Goal: Task Accomplishment & Management: Manage account settings

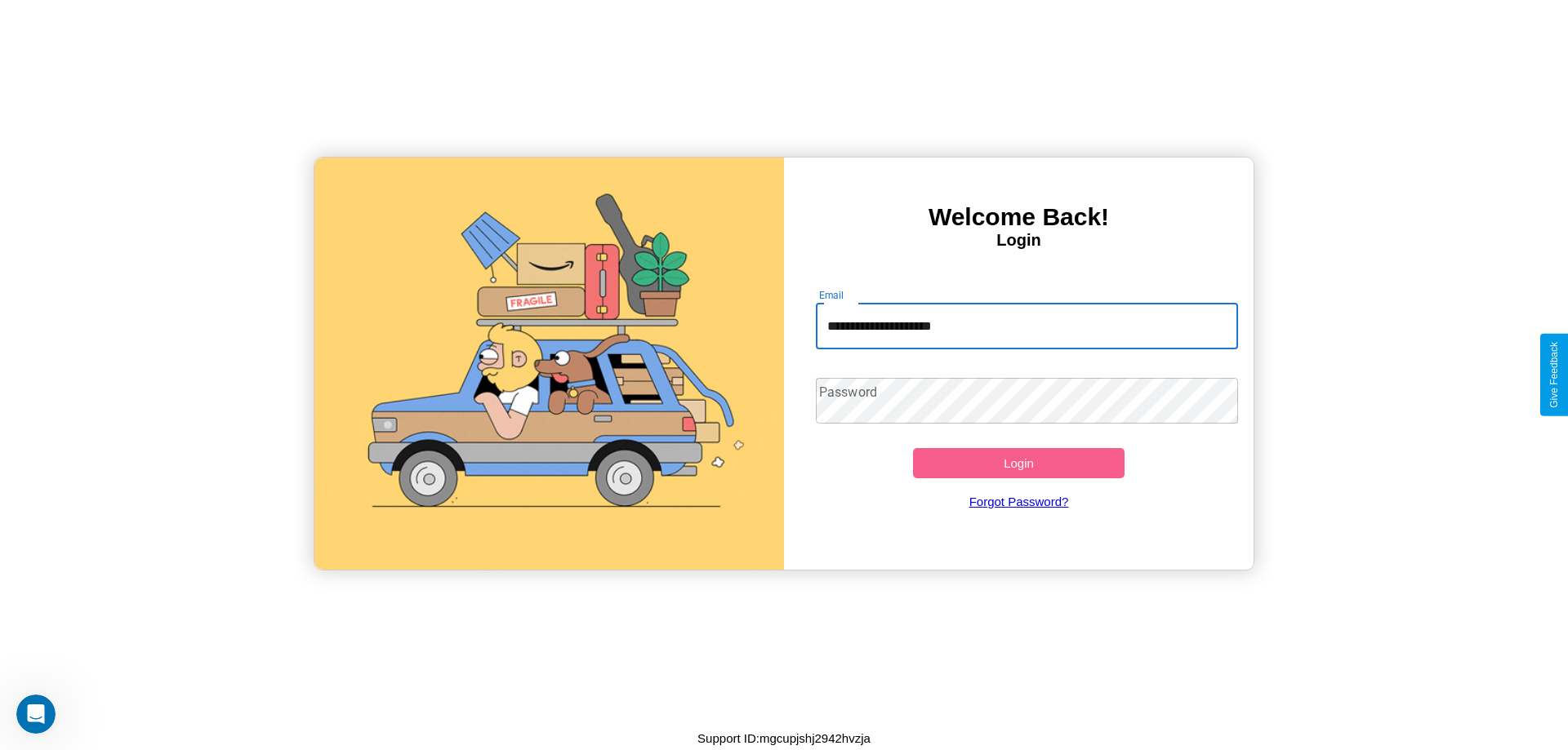
type input "**********"
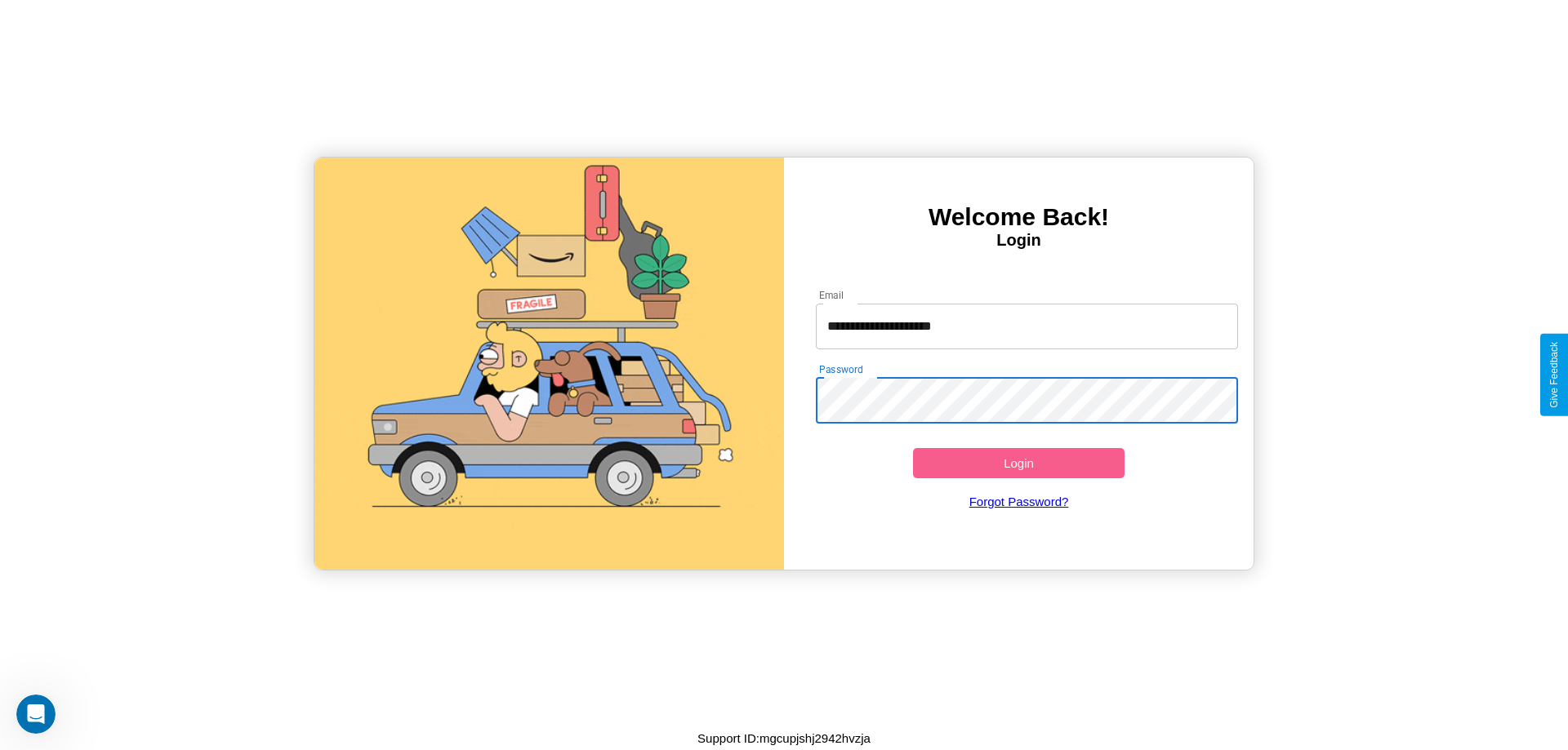
click at [1019, 463] on button "Login" at bounding box center [1019, 463] width 212 height 30
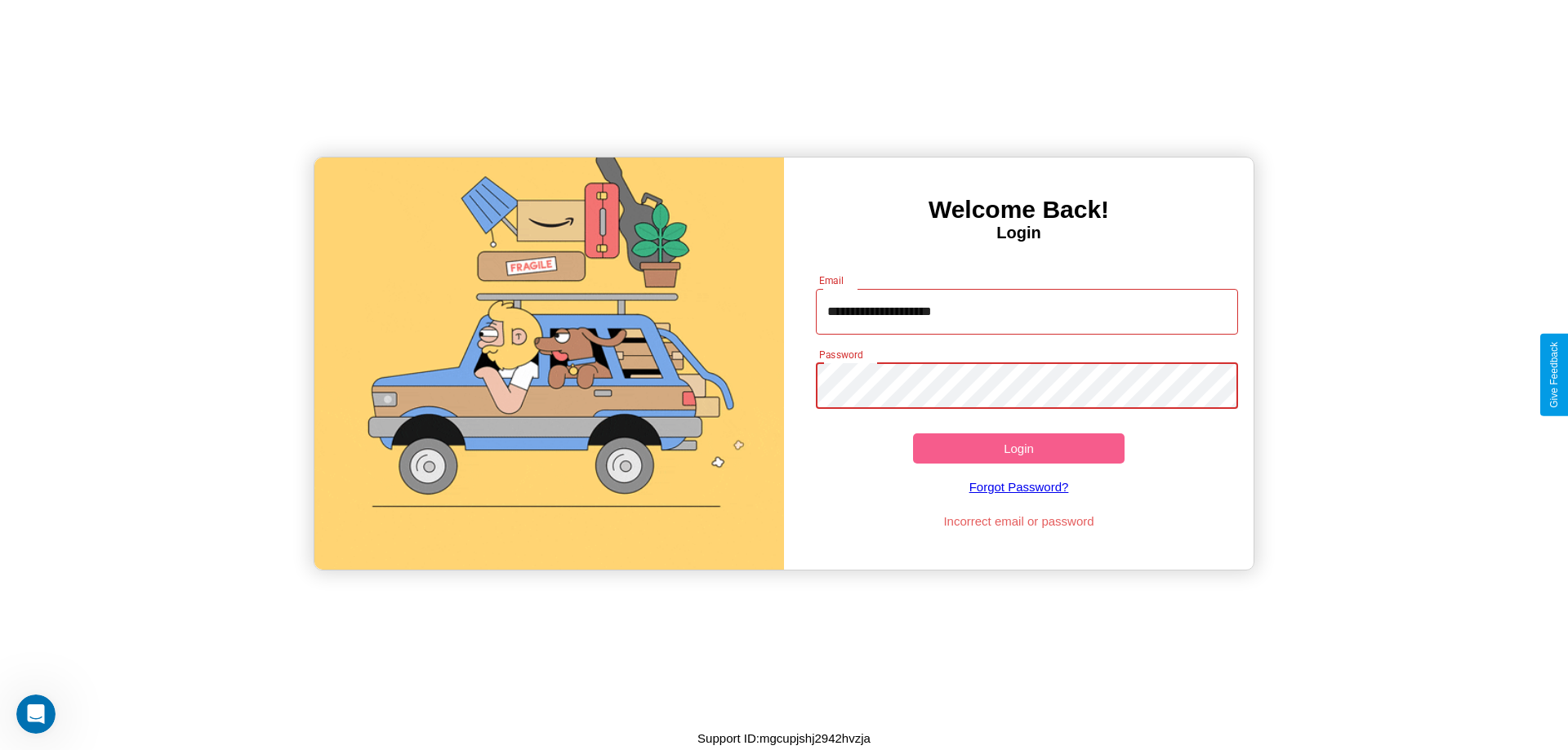
click at [1019, 448] on button "Login" at bounding box center [1019, 448] width 212 height 30
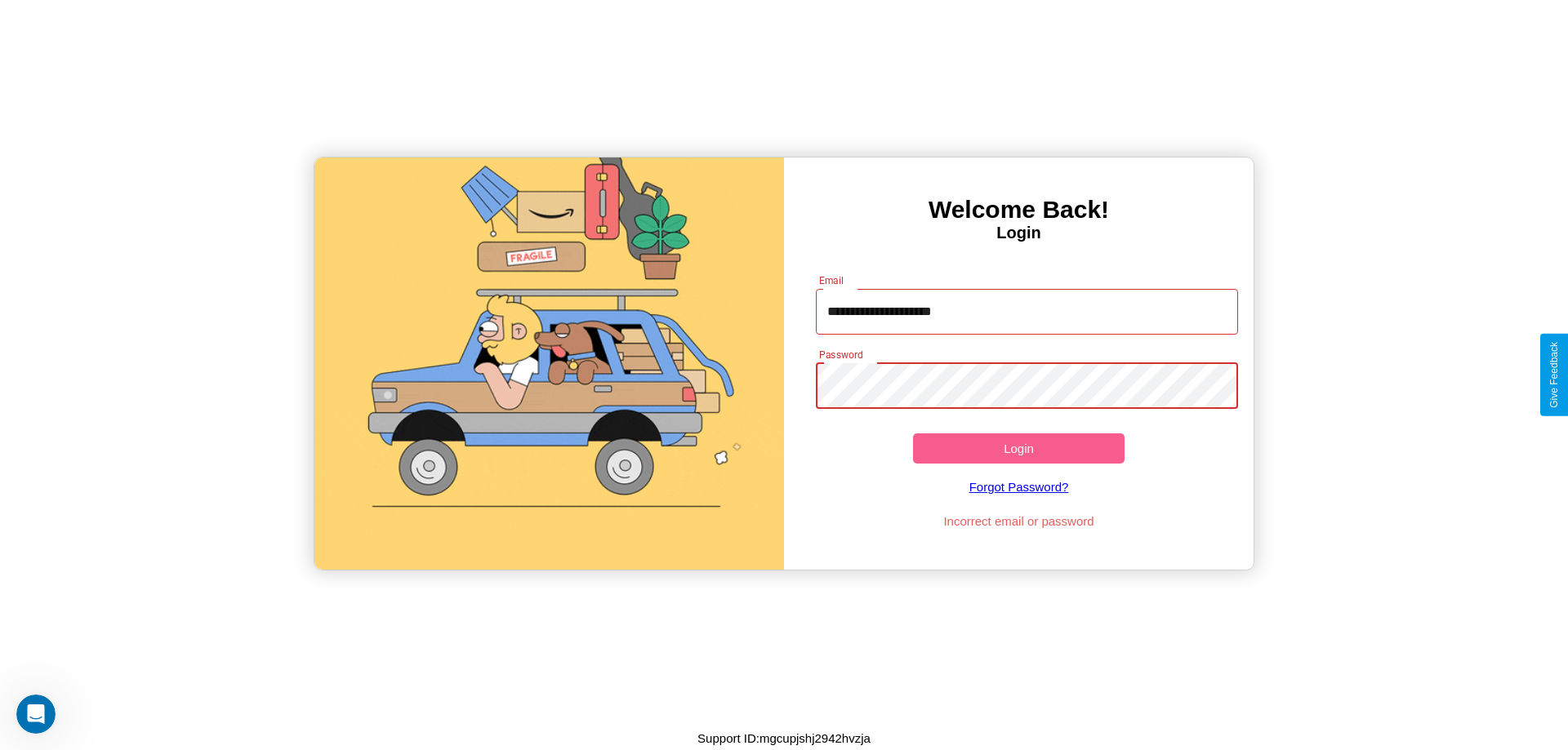
click at [1019, 448] on button "Login" at bounding box center [1019, 448] width 212 height 30
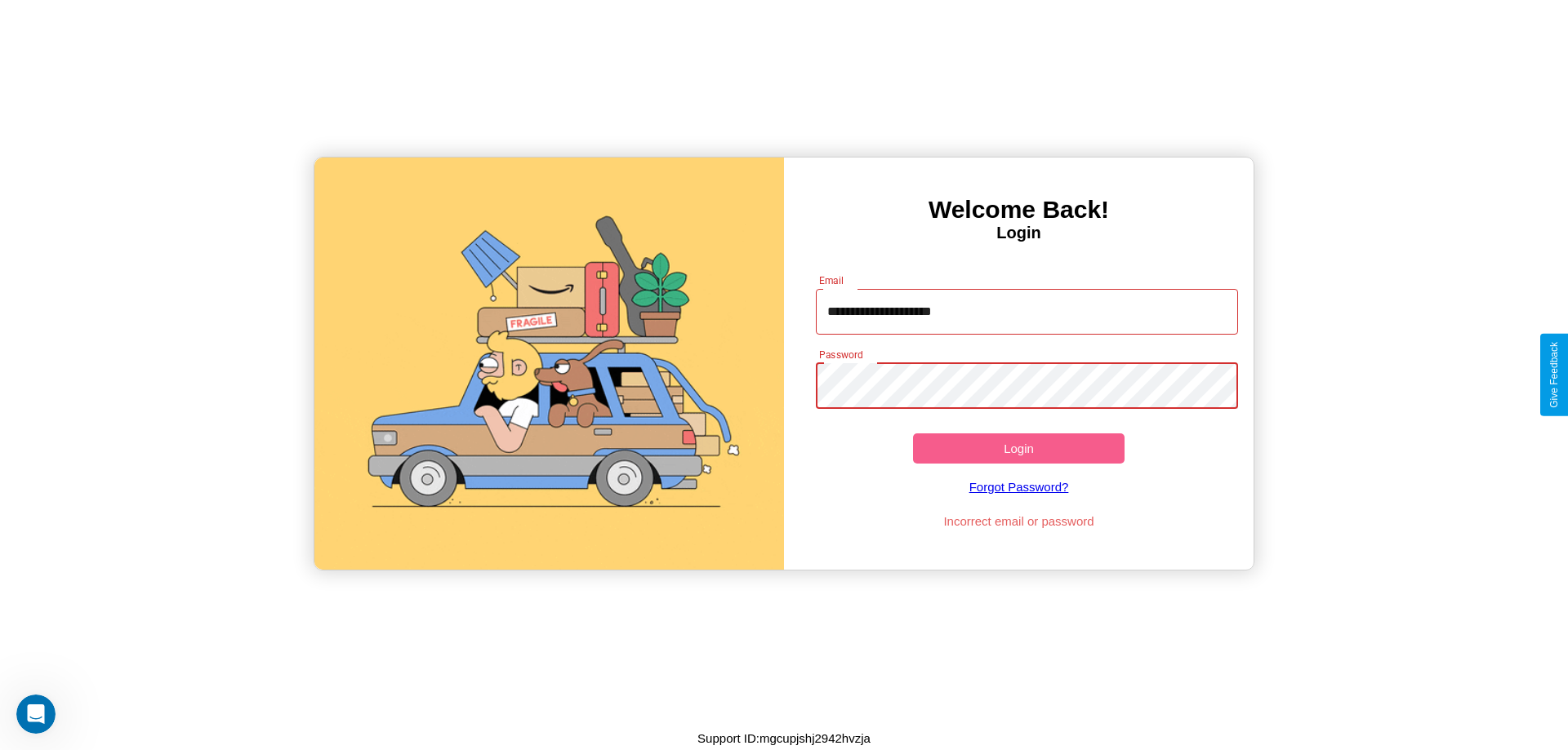
click at [1019, 448] on button "Login" at bounding box center [1019, 448] width 212 height 30
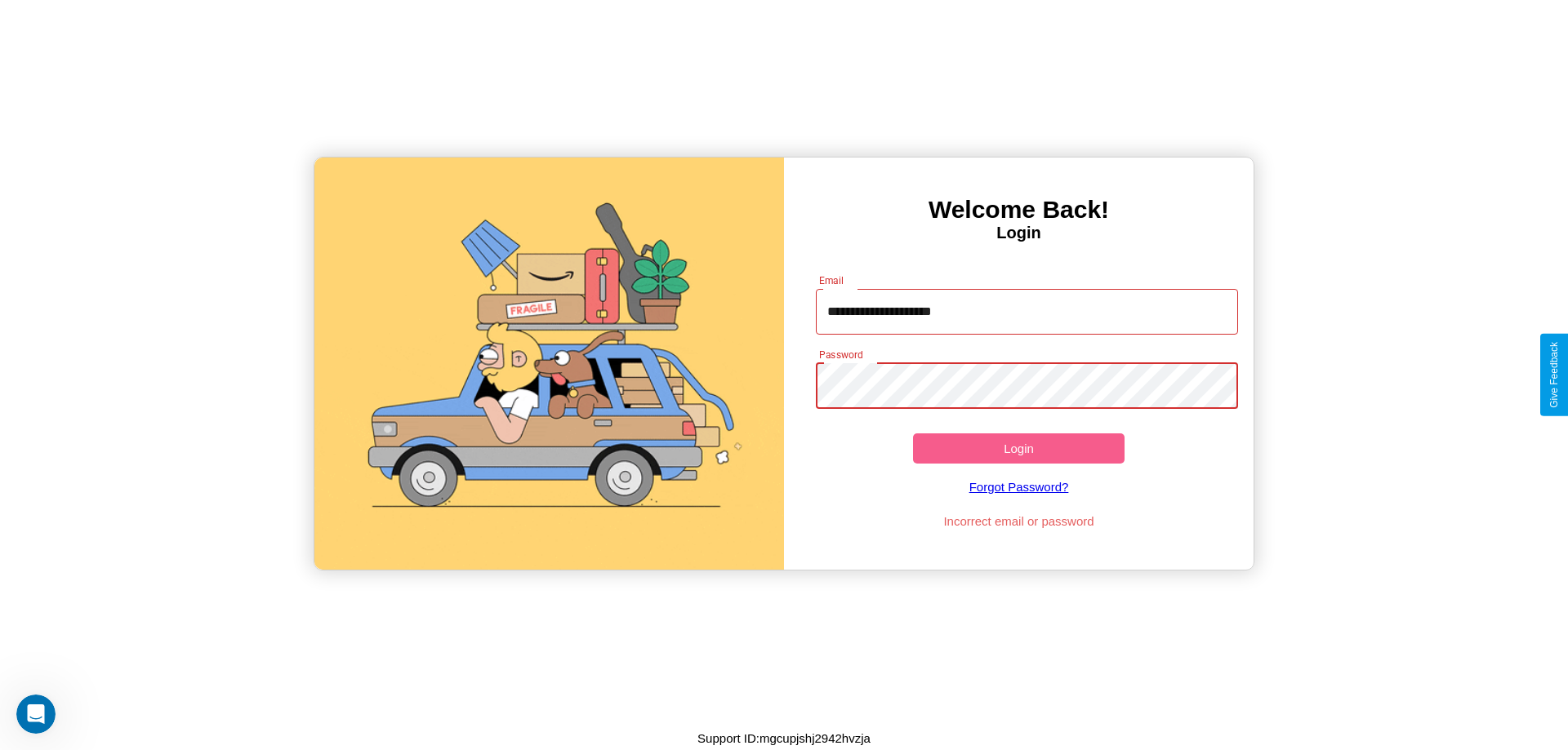
click at [1019, 448] on button "Login" at bounding box center [1019, 448] width 212 height 30
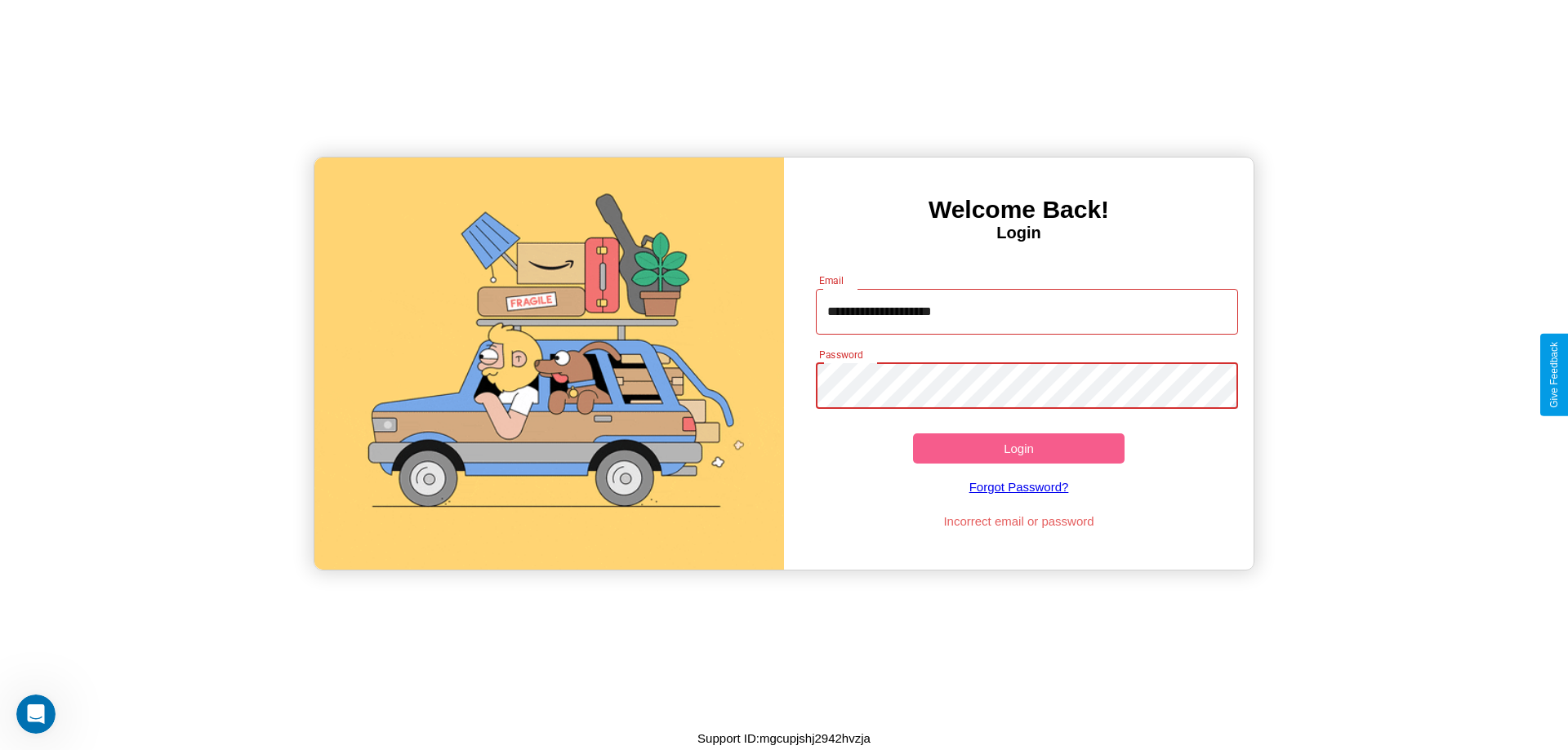
click at [1019, 448] on button "Login" at bounding box center [1019, 448] width 212 height 30
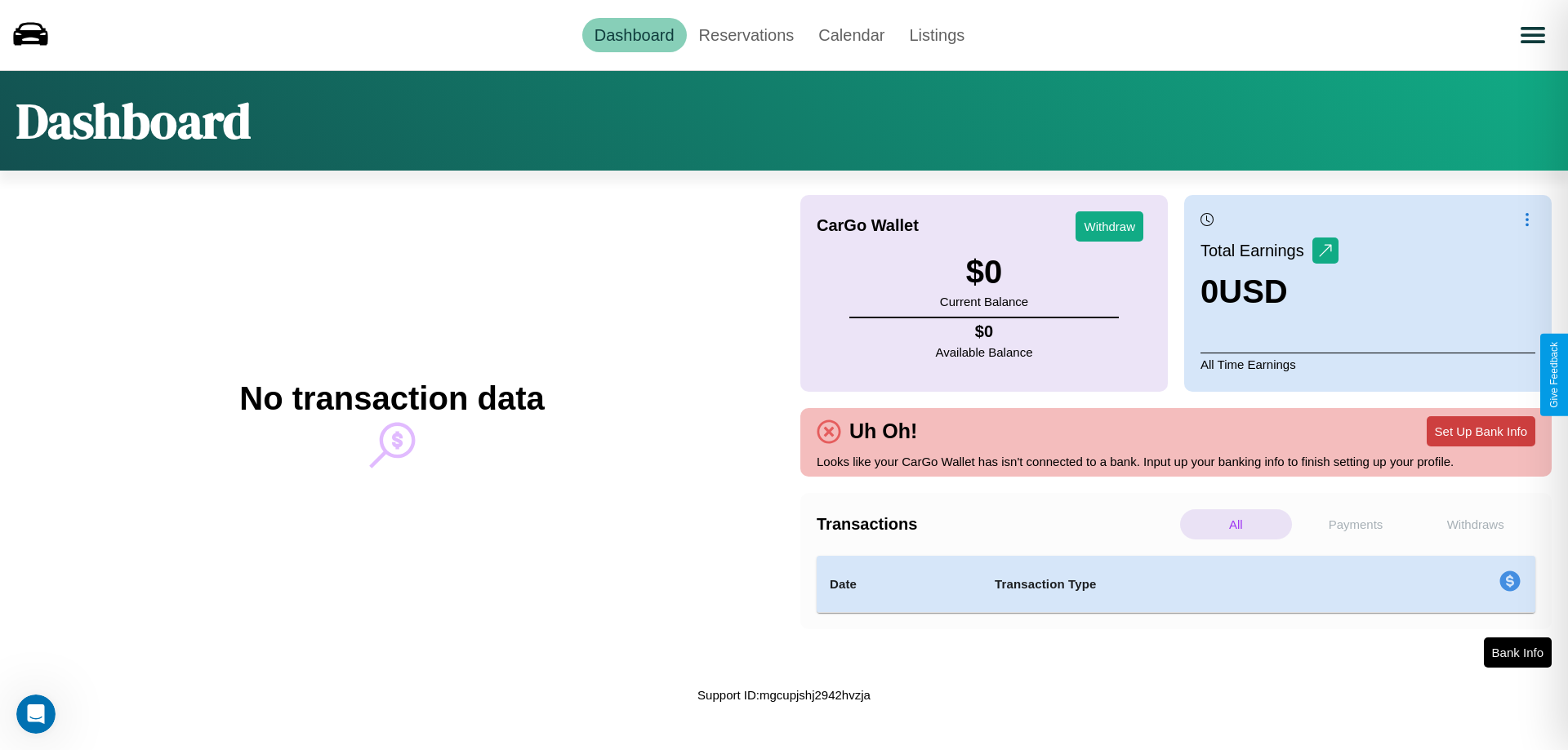
click at [1481, 431] on button "Set Up Bank Info" at bounding box center [1481, 431] width 109 height 30
